Goal: Task Accomplishment & Management: Manage account settings

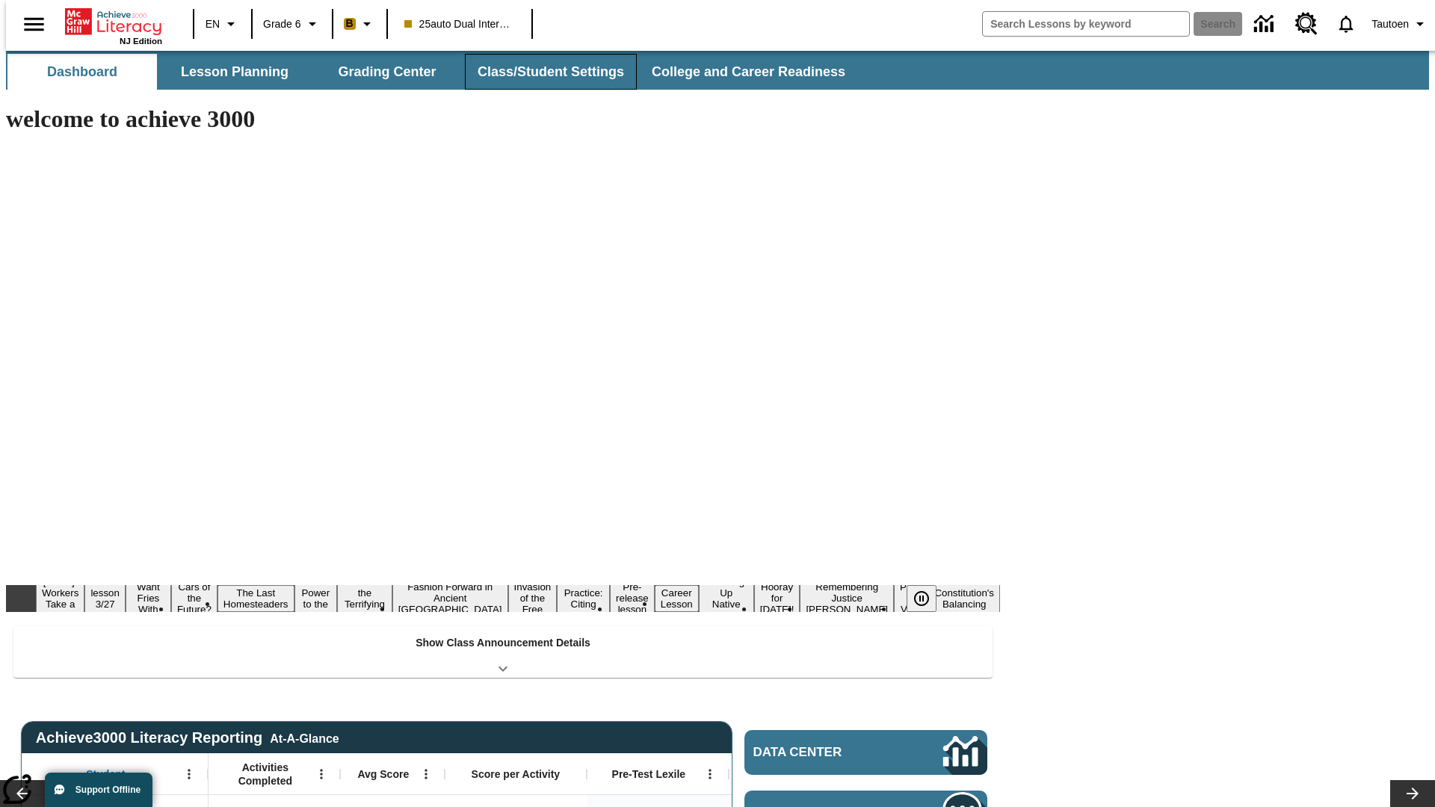
click at [543, 72] on button "Class/Student Settings" at bounding box center [551, 72] width 172 height 36
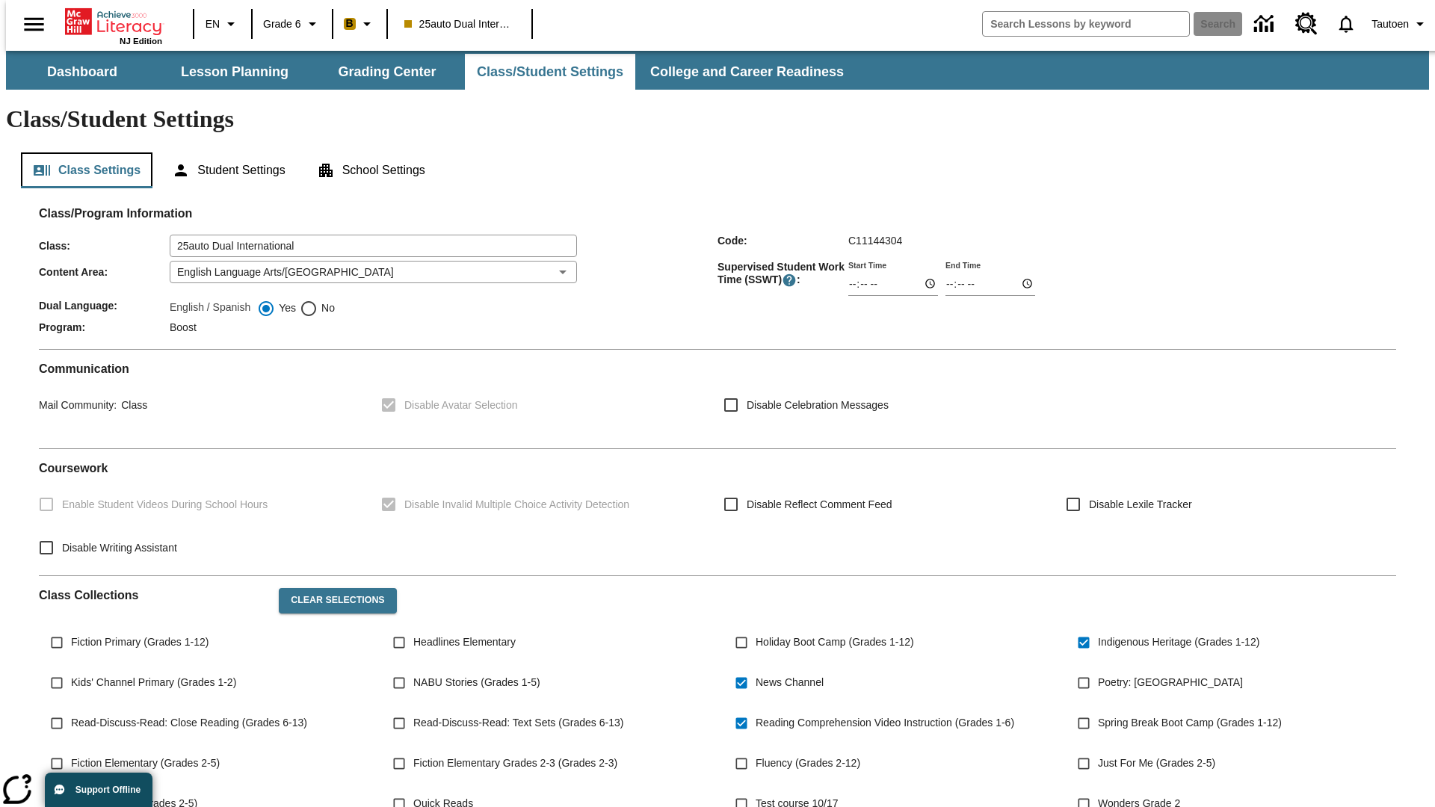
click at [81, 153] on button "Class Settings" at bounding box center [87, 171] width 132 height 36
click at [318, 301] on span "No" at bounding box center [326, 309] width 17 height 16
click at [318, 300] on input "No" at bounding box center [309, 309] width 18 height 18
radio input "true"
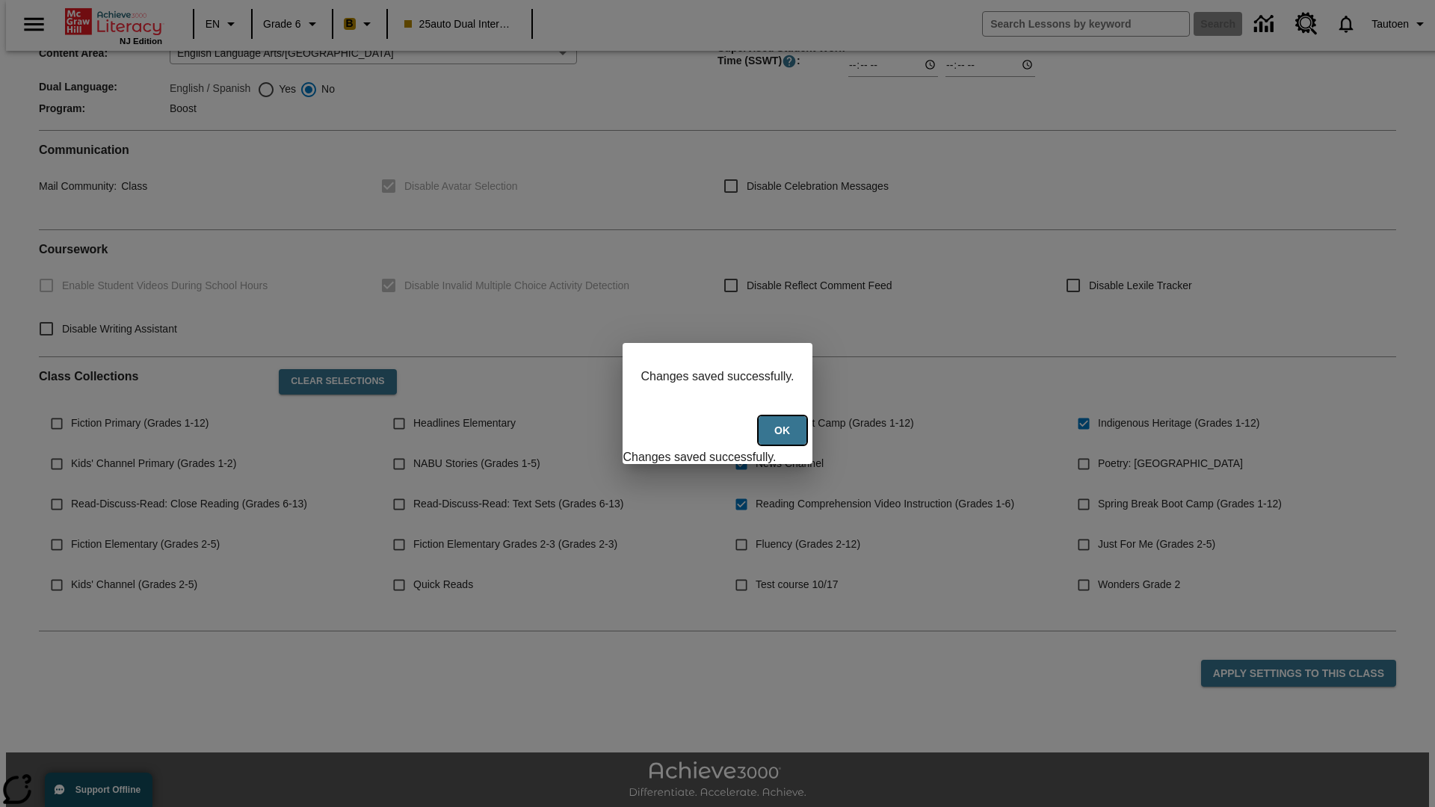
click at [784, 439] on button "Ok" at bounding box center [783, 430] width 48 height 29
